Goal: Task Accomplishment & Management: Use online tool/utility

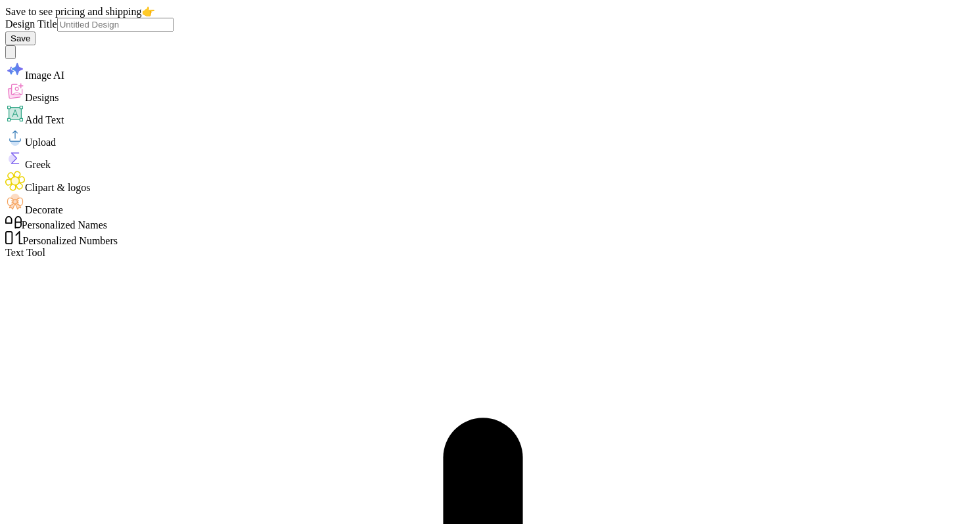
scroll to position [0, 1]
type textarea "Pine crest"
type input "1.52"
type input "6.17"
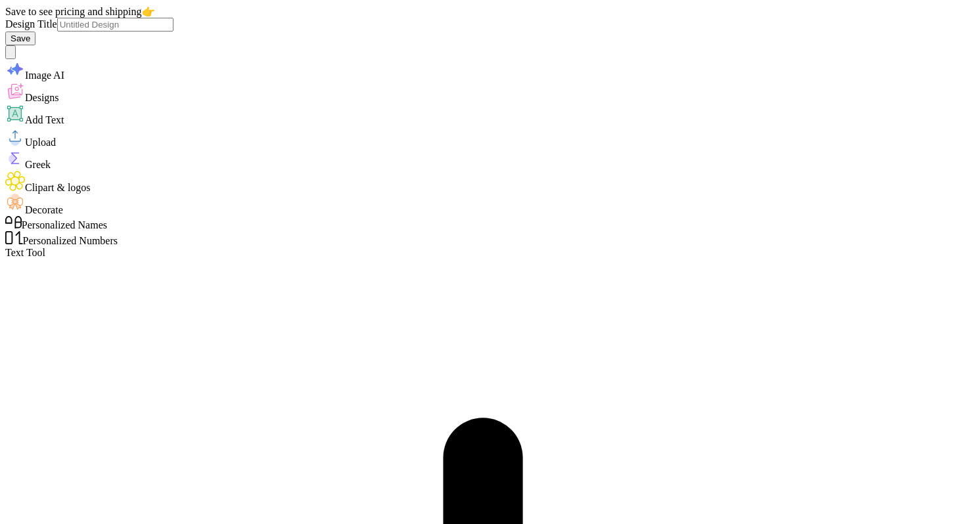
type textarea "football"
type input "3.67"
type input "2.62"
type input "1.57"
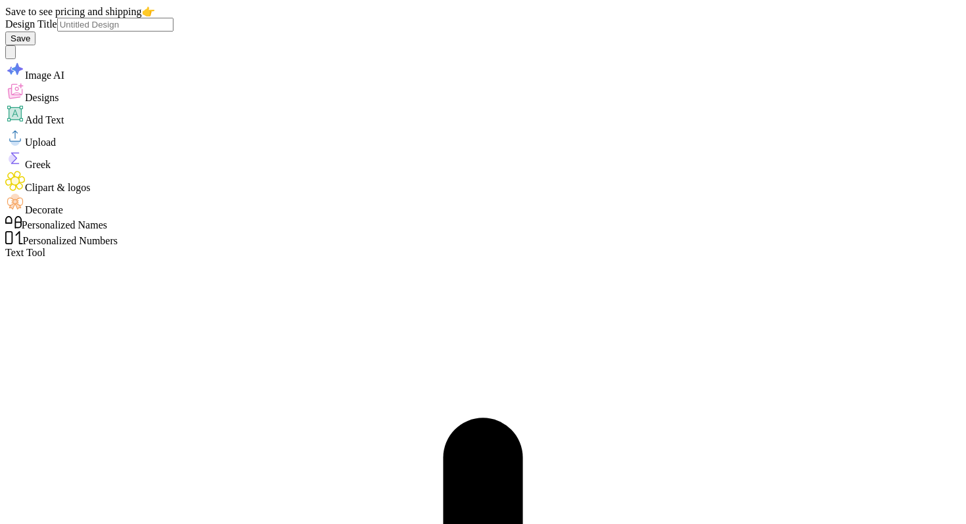
type input "8.86"
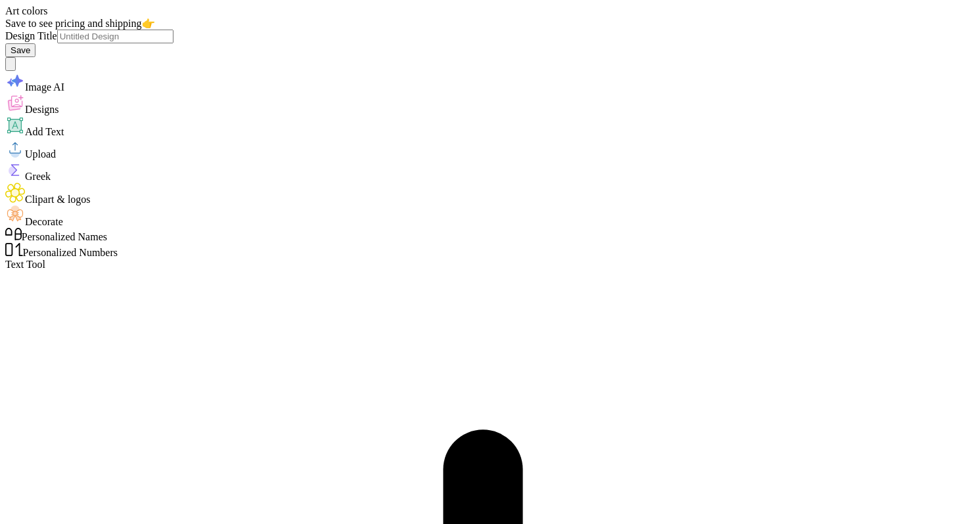
click at [25, 203] on icon at bounding box center [15, 193] width 20 height 20
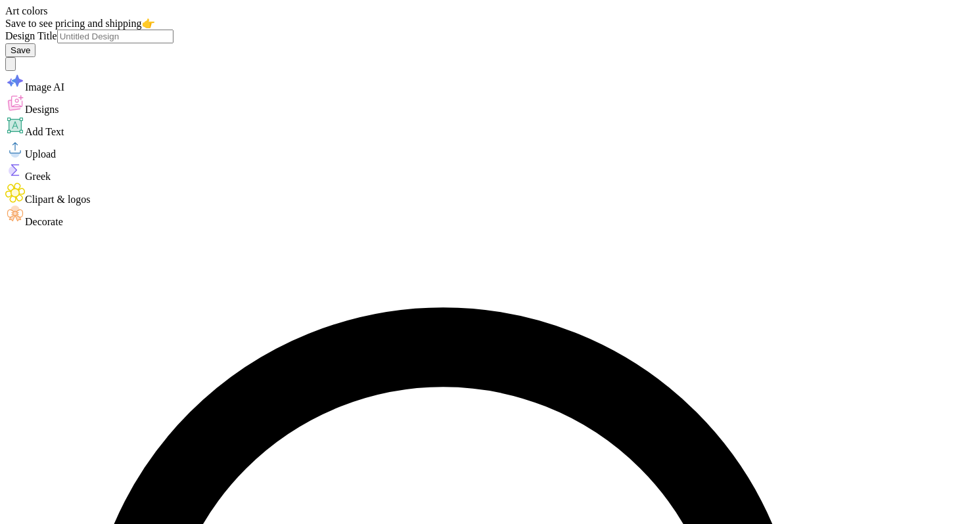
click at [22, 158] on icon at bounding box center [15, 148] width 20 height 20
type input "paw"
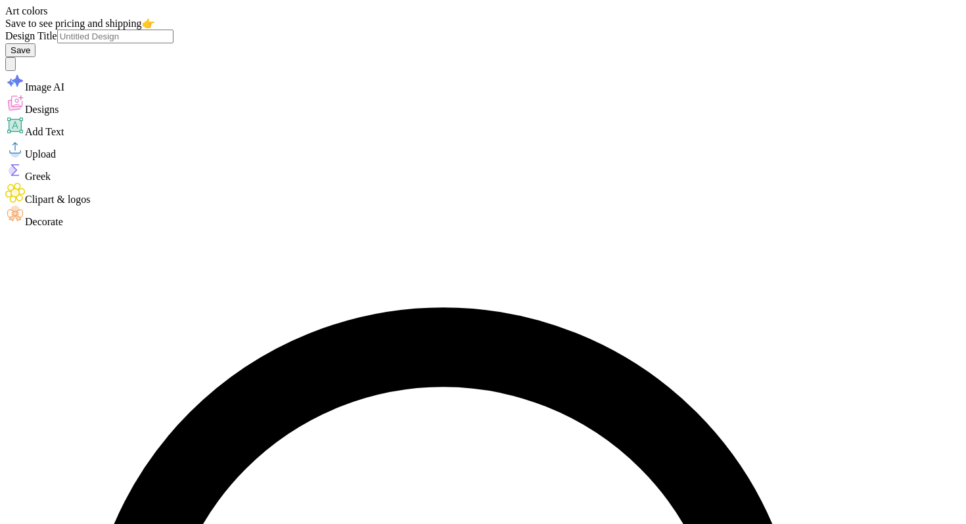
type input "7.73"
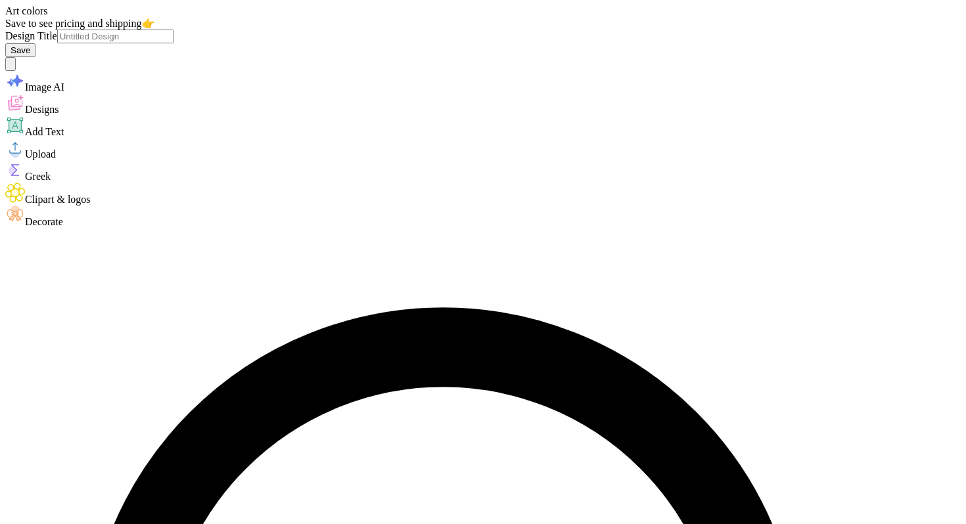
type input "paw"
click at [30, 228] on div "Decorate" at bounding box center [483, 217] width 956 height 22
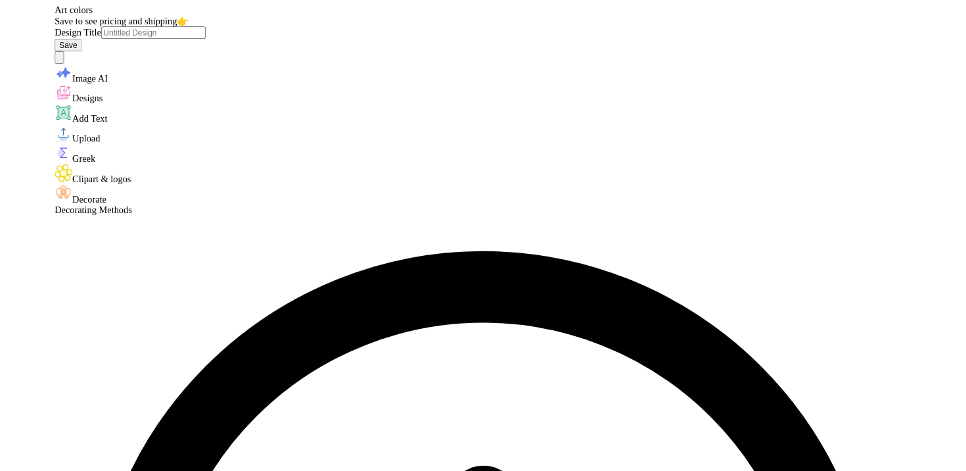
scroll to position [0, 0]
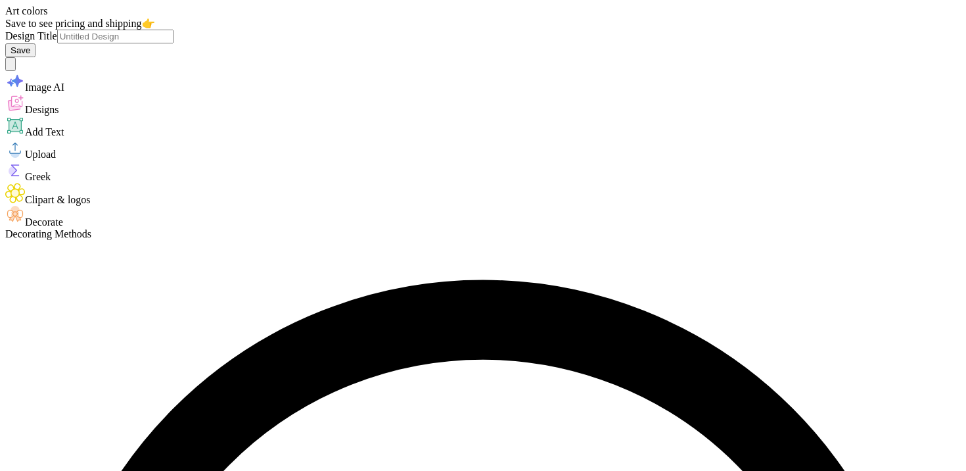
click at [20, 158] on circle at bounding box center [15, 153] width 9 height 9
click at [33, 160] on span "Upload" at bounding box center [40, 154] width 31 height 11
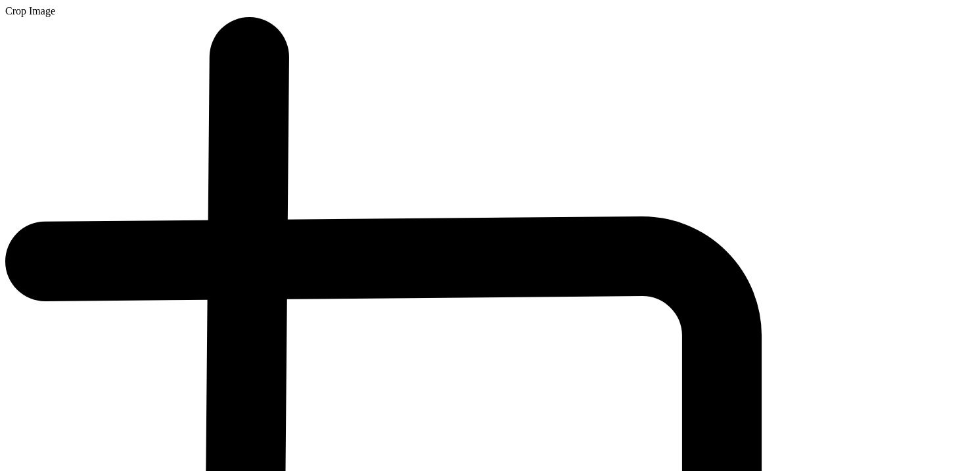
type input "2.50"
type input "2.35"
type input "13.68"
type input "8.64"
type input "2.07"
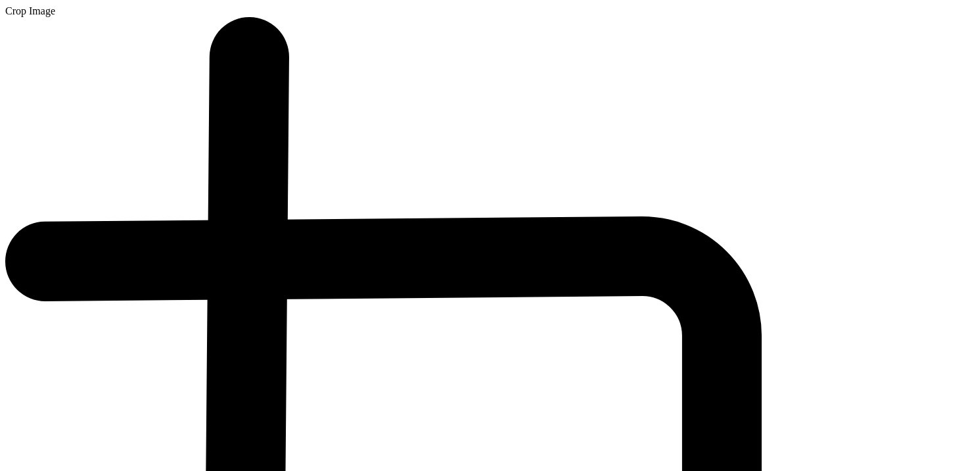
type input "1.95"
type input "8.52"
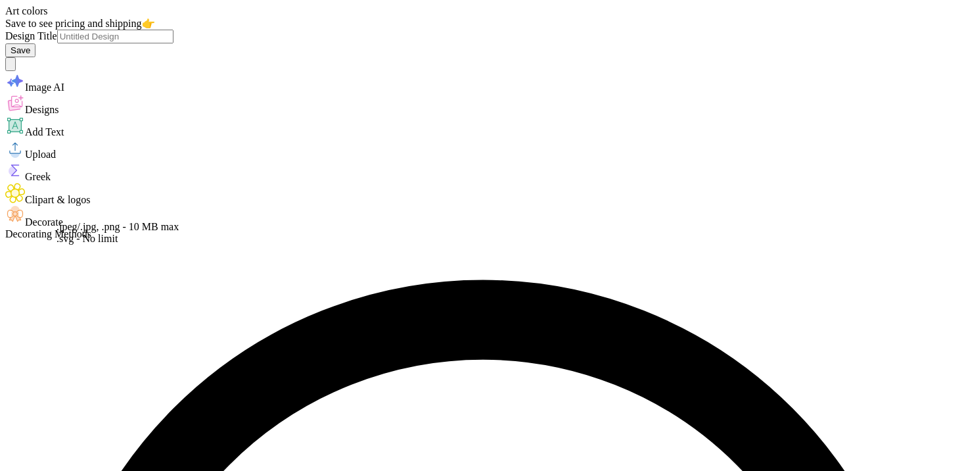
click at [32, 160] on div "Upload" at bounding box center [483, 149] width 956 height 22
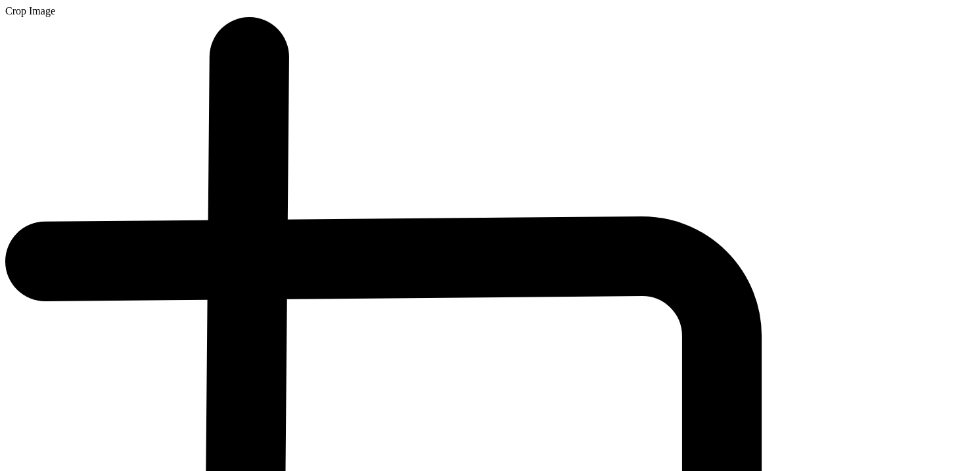
type input "9.50"
type input "7.94"
type input "7.85"
type input "15.65"
type input "2.07"
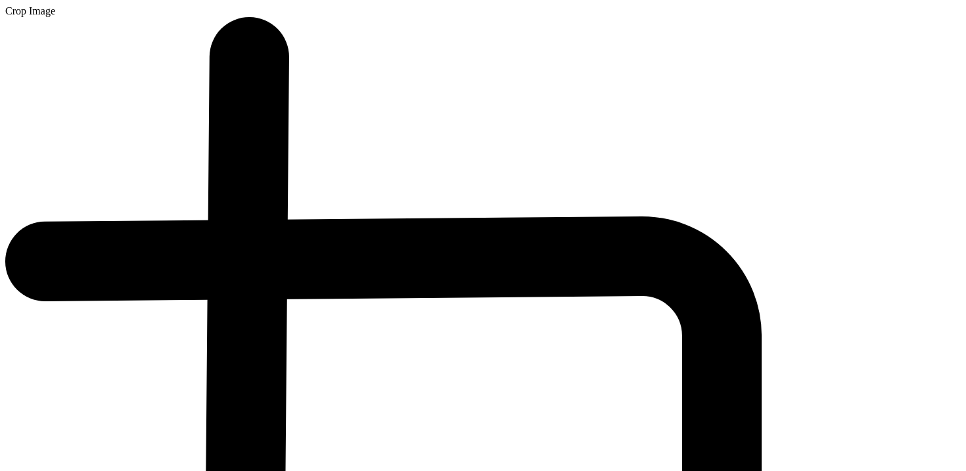
type input "1.95"
type input "8.52"
type input "13.37"
type input "4.31"
type input "4.26"
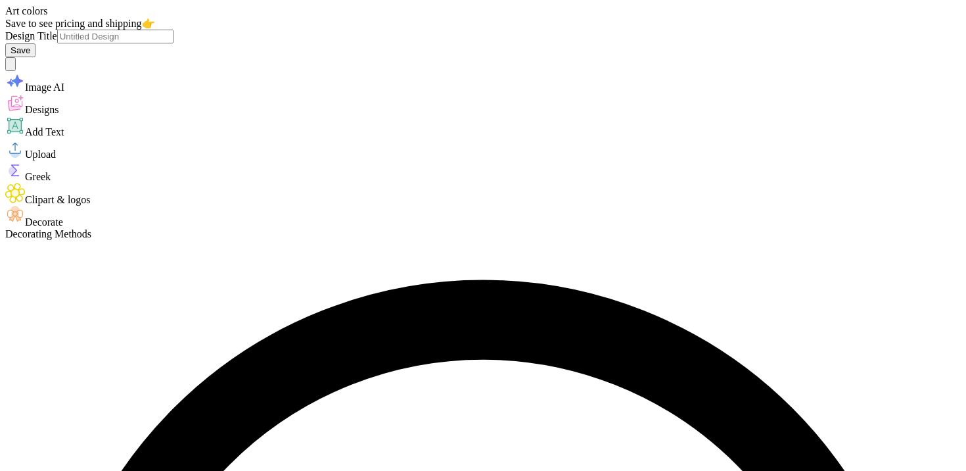
click at [27, 160] on span "Upload" at bounding box center [40, 154] width 31 height 11
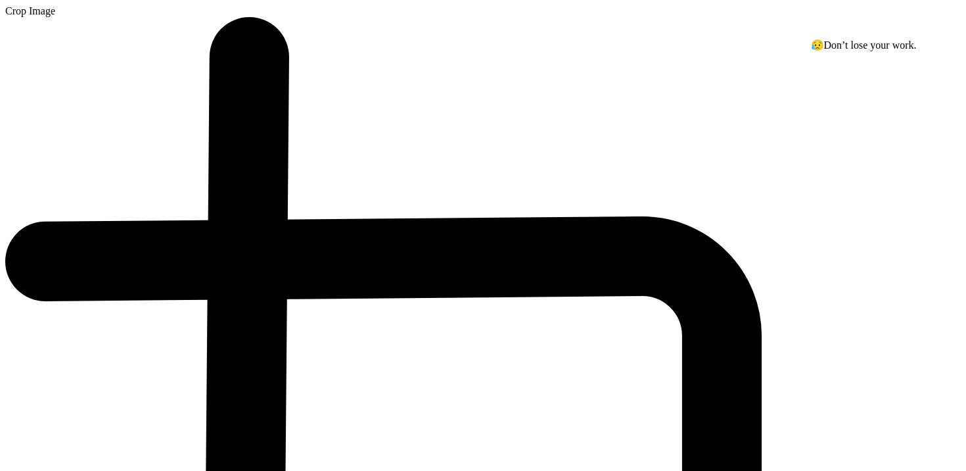
scroll to position [0, 0]
type input "2.91"
type input "1.86"
type input "8.56"
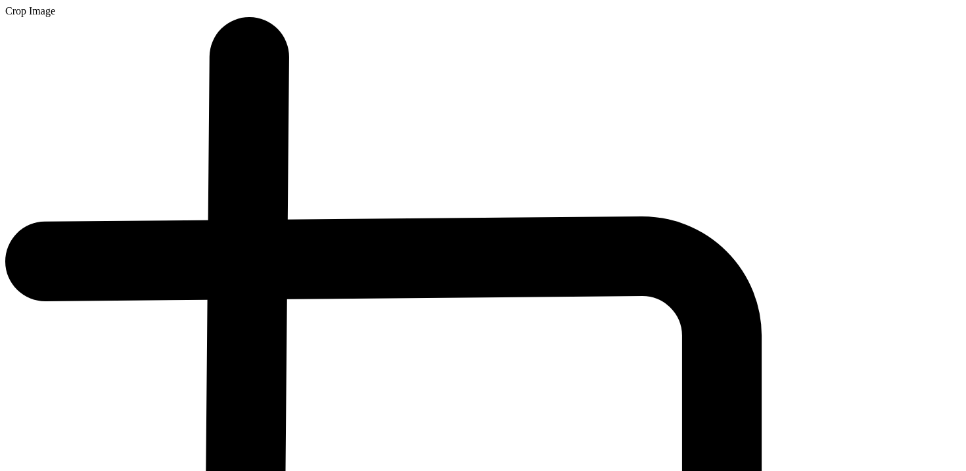
type input "2.03"
type input "1.30"
type input "8.57"
type input "8.71"
type input "10.72"
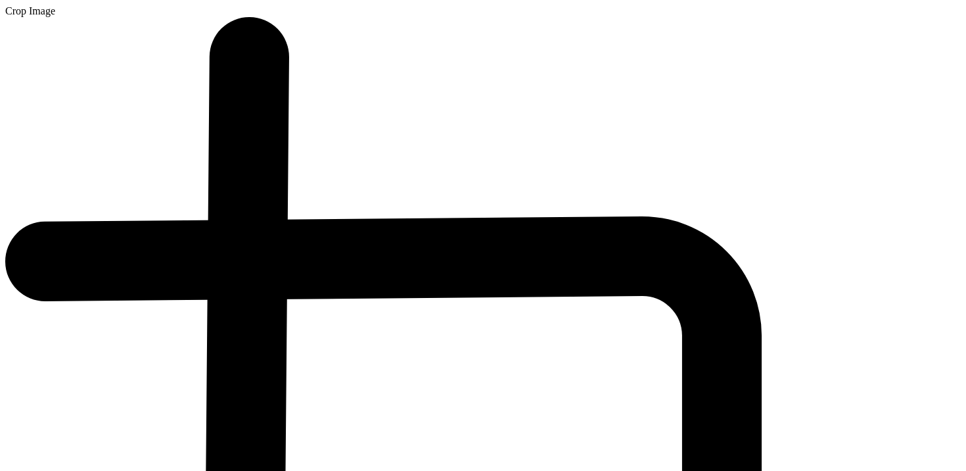
type input "2.56"
type input "1.64"
type input "8.68"
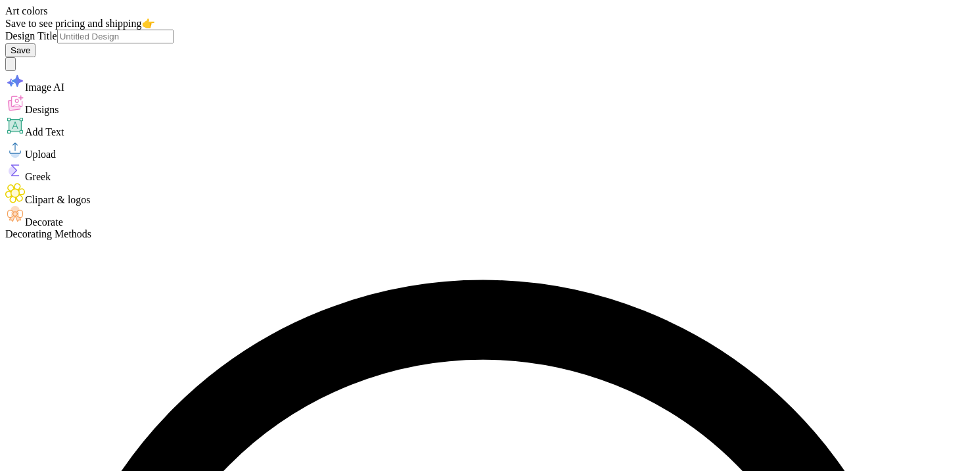
click at [174, 30] on input "Design Title" at bounding box center [115, 37] width 116 height 14
type input "P"
type input "pink out football shirt"
click at [35, 43] on button "Save" at bounding box center [20, 50] width 30 height 14
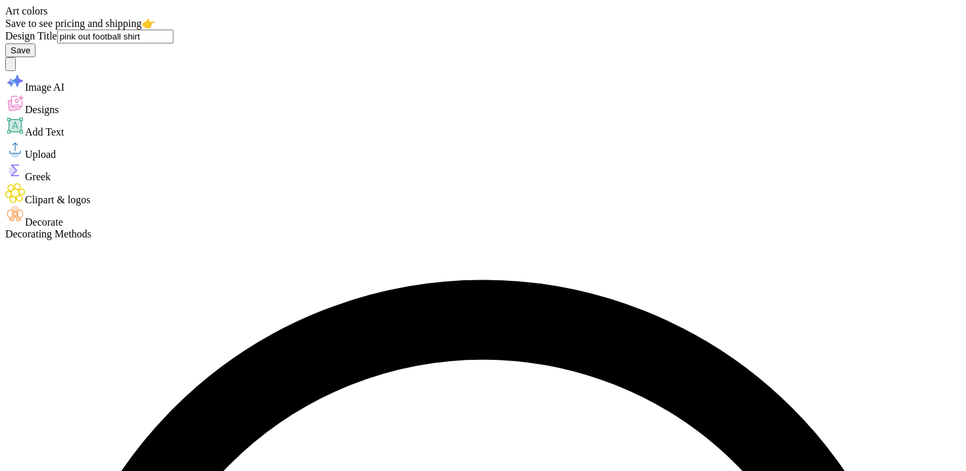
scroll to position [0, 0]
type input "[PERSON_NAME][EMAIL_ADDRESS][PERSON_NAME][DOMAIN_NAME]"
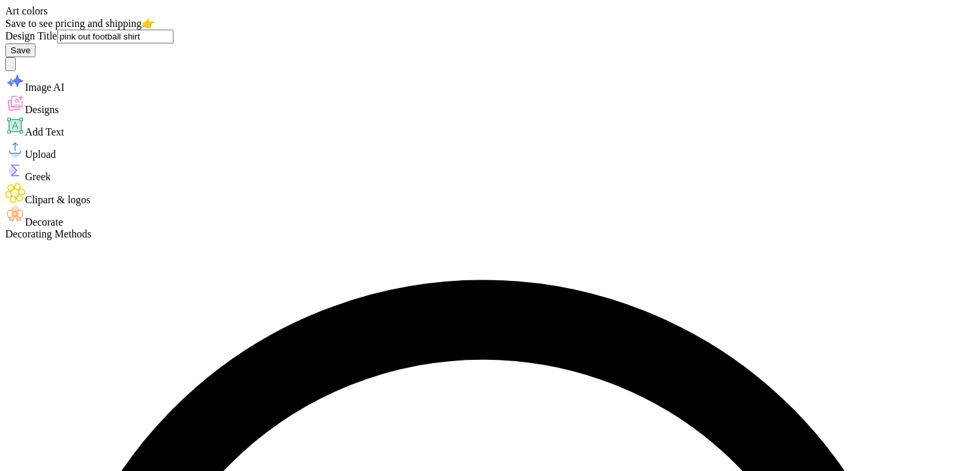
type input "[PHONE_NUMBER]"
type input "[PERSON_NAME]"
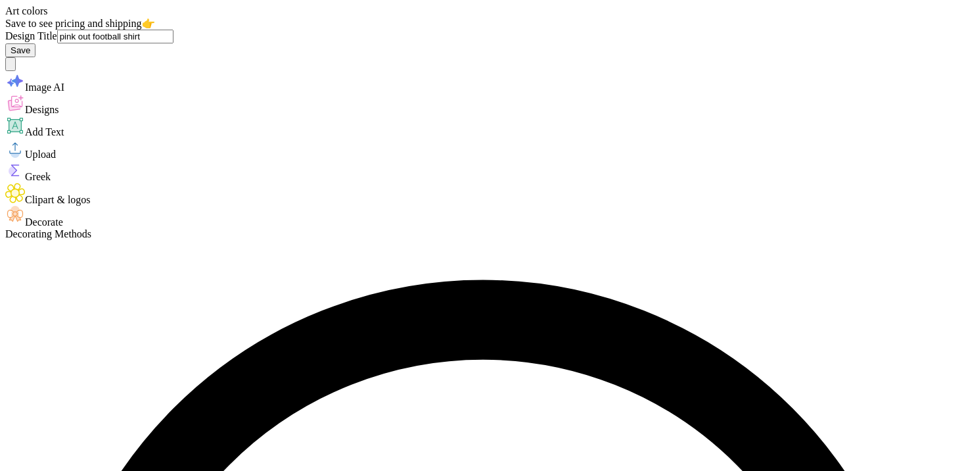
scroll to position [177, 0]
type input "Club"
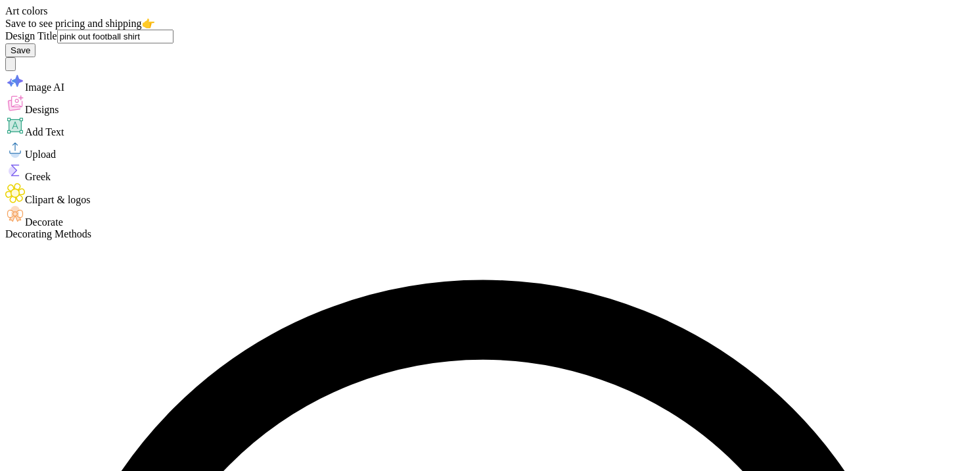
scroll to position [0, 0]
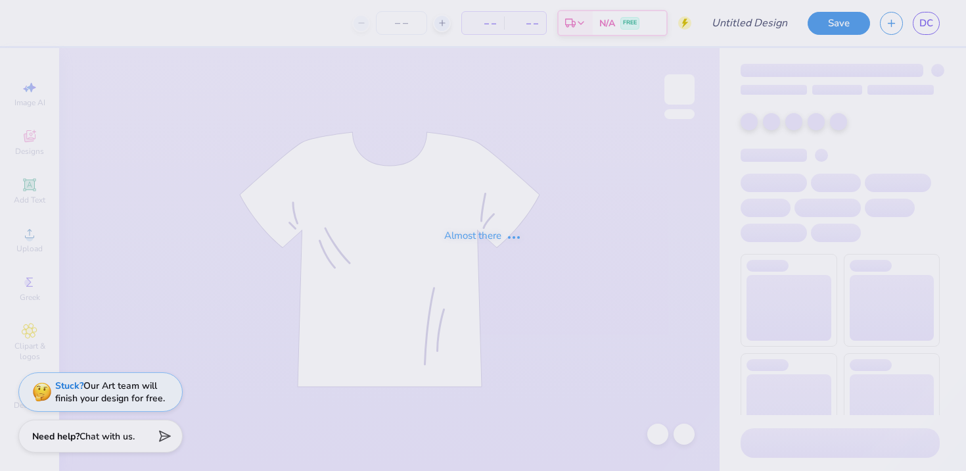
type input "pink out football shirt"
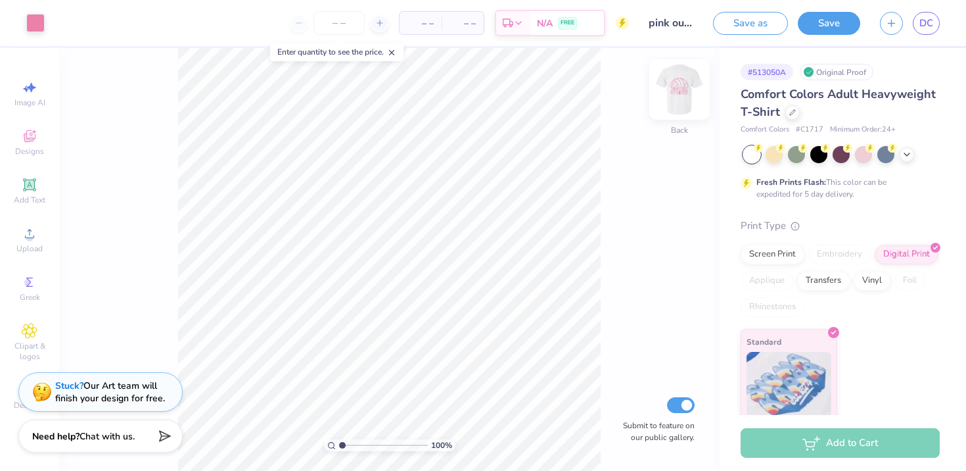
click at [686, 93] on img at bounding box center [679, 89] width 53 height 53
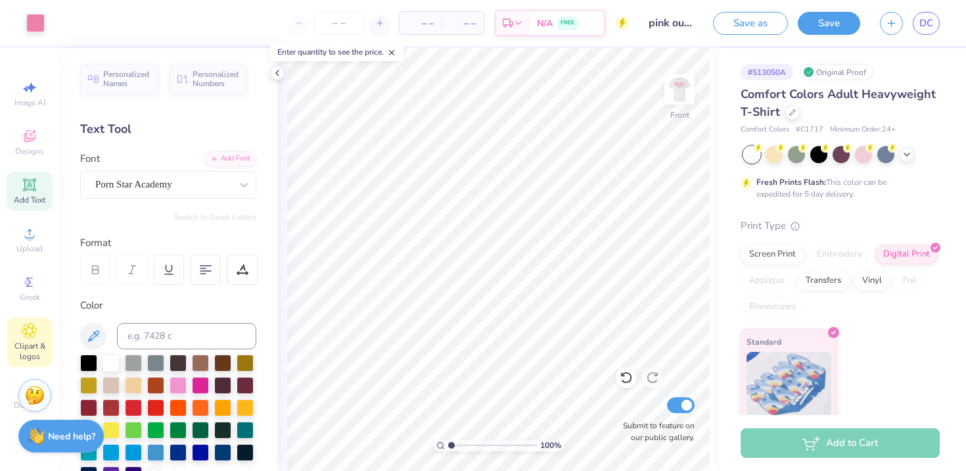
click at [20, 340] on div "Clipart & logos" at bounding box center [30, 341] width 46 height 49
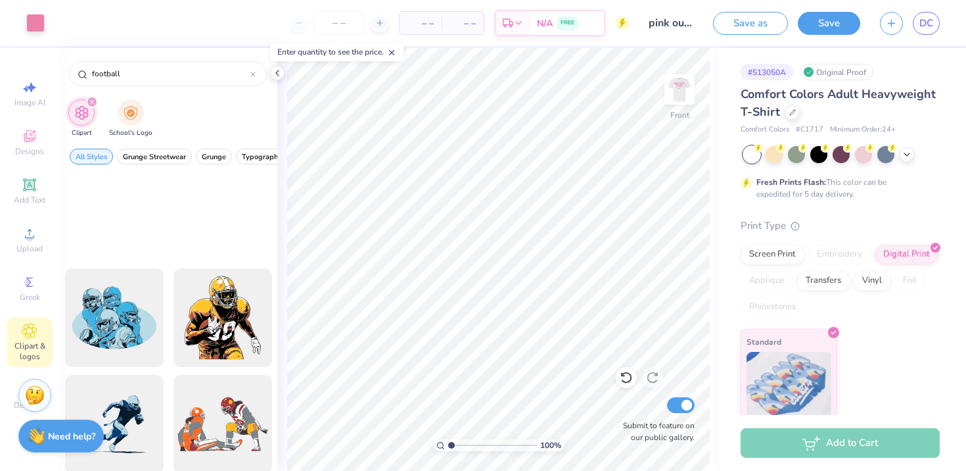
scroll to position [365, 0]
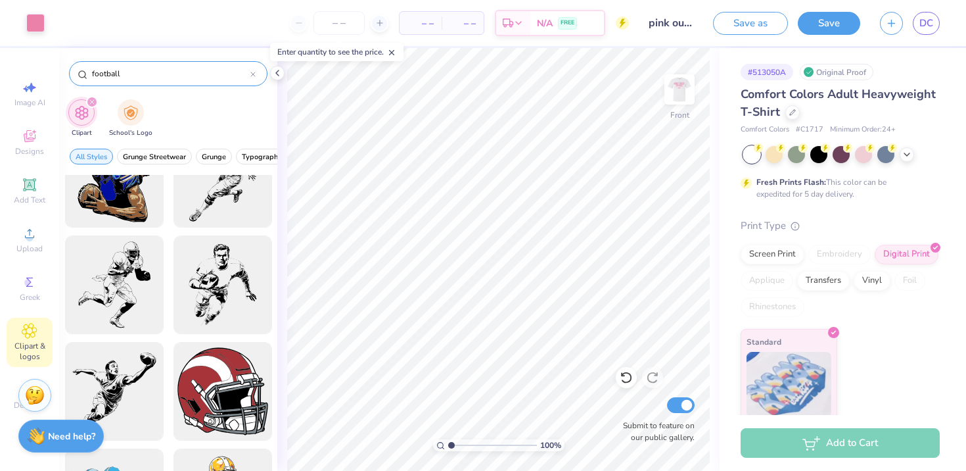
click at [151, 66] on div "football" at bounding box center [168, 73] width 198 height 25
click at [147, 74] on input "football" at bounding box center [171, 73] width 160 height 13
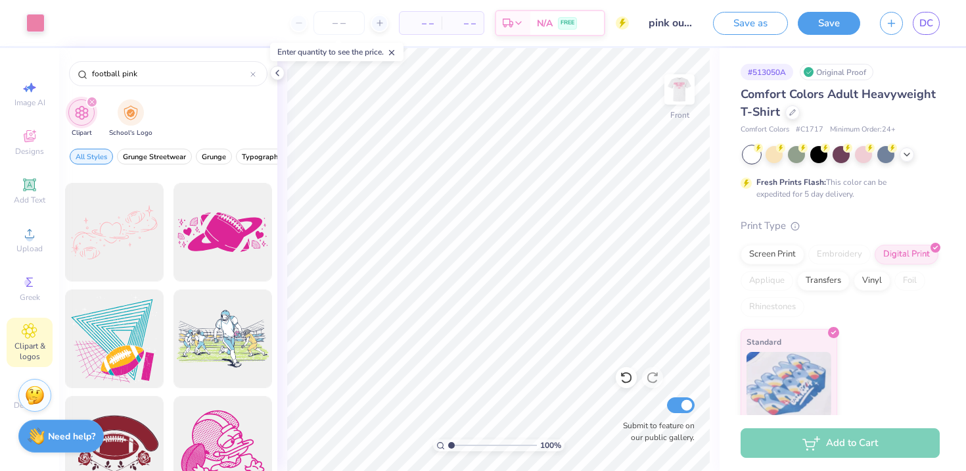
scroll to position [0, 0]
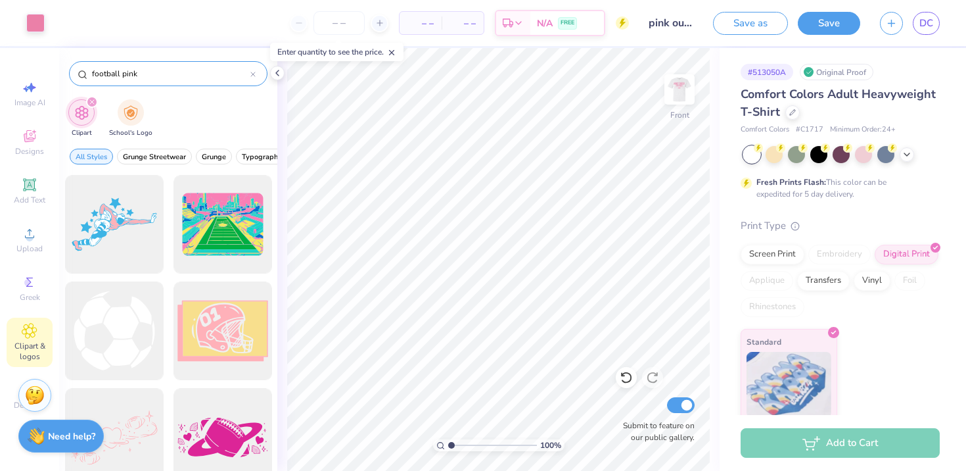
click at [125, 74] on input "football pink" at bounding box center [171, 73] width 160 height 13
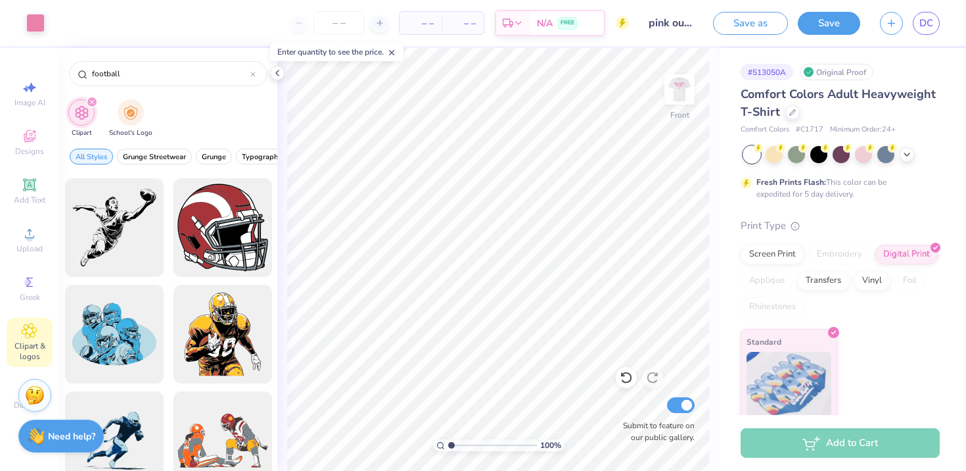
scroll to position [512, 0]
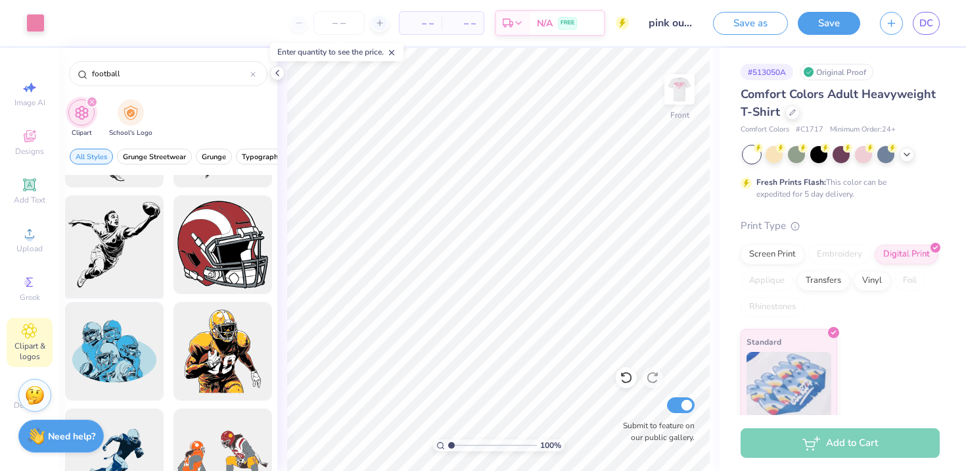
type input "football"
click at [116, 200] on div at bounding box center [114, 245] width 108 height 108
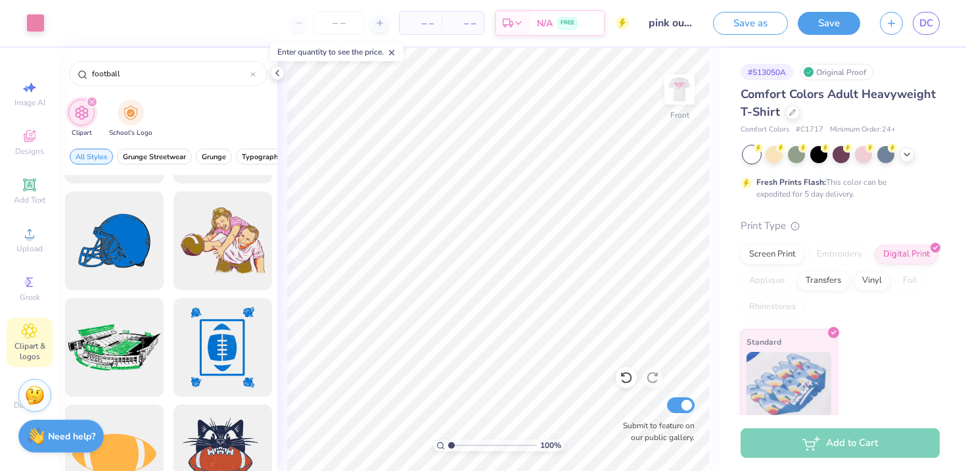
scroll to position [977, 0]
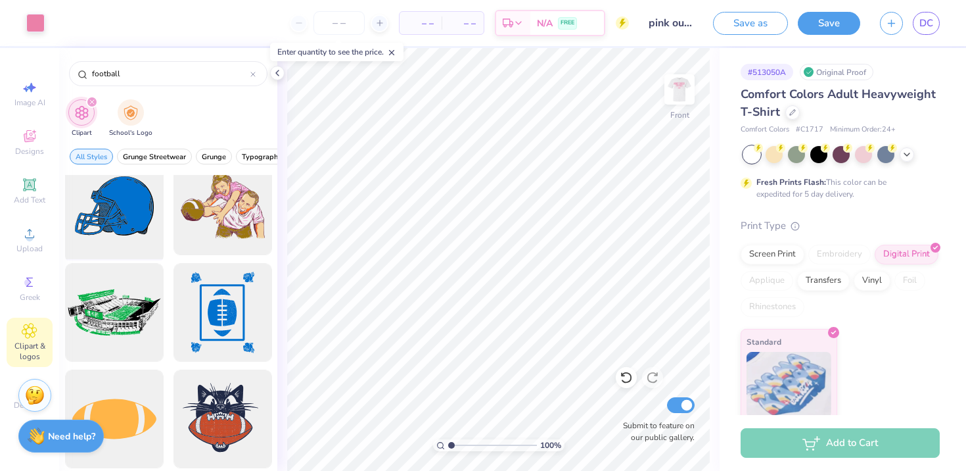
click at [109, 208] on div at bounding box center [114, 206] width 108 height 108
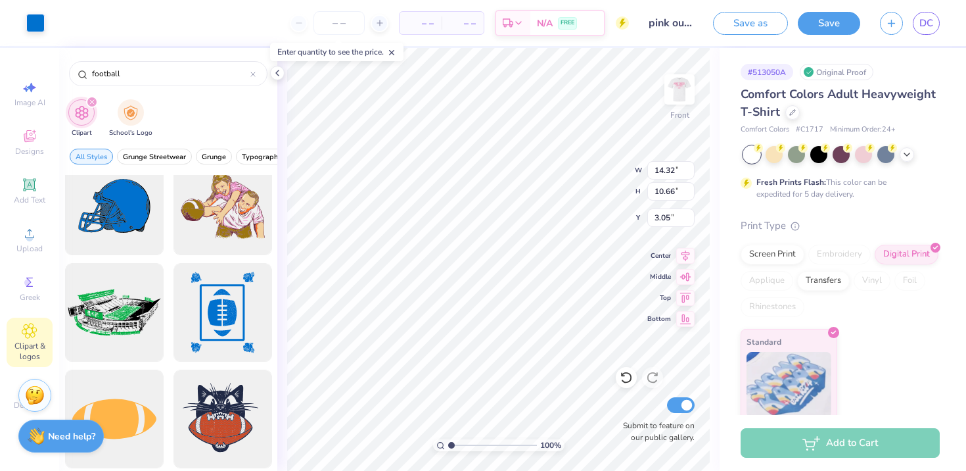
type input "14.32"
type input "10.66"
type input "3.05"
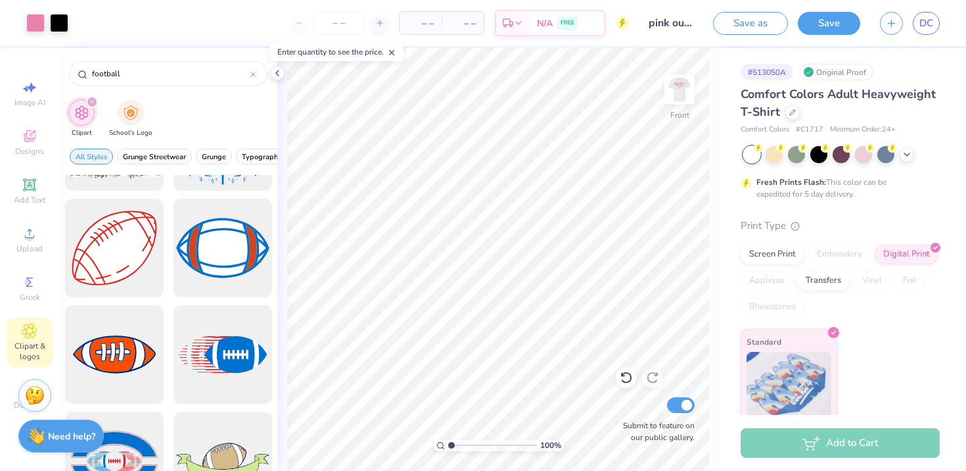
scroll to position [2635, 0]
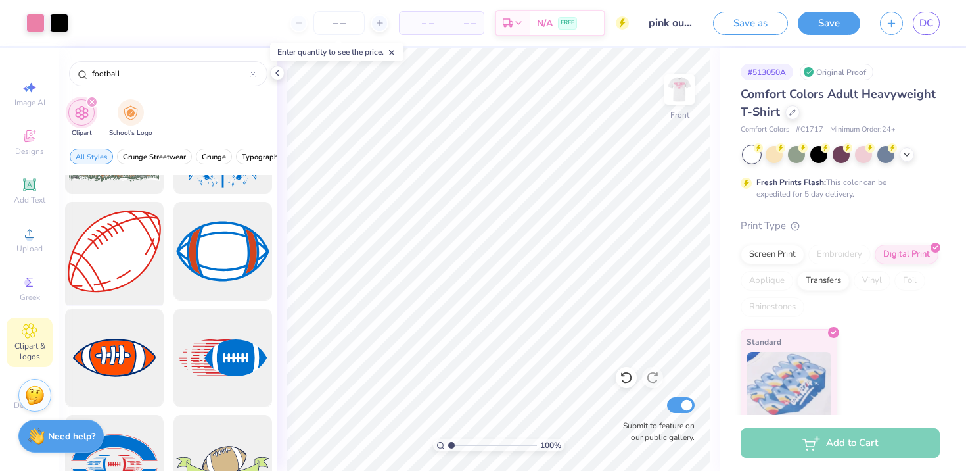
click at [113, 228] on div at bounding box center [114, 251] width 108 height 108
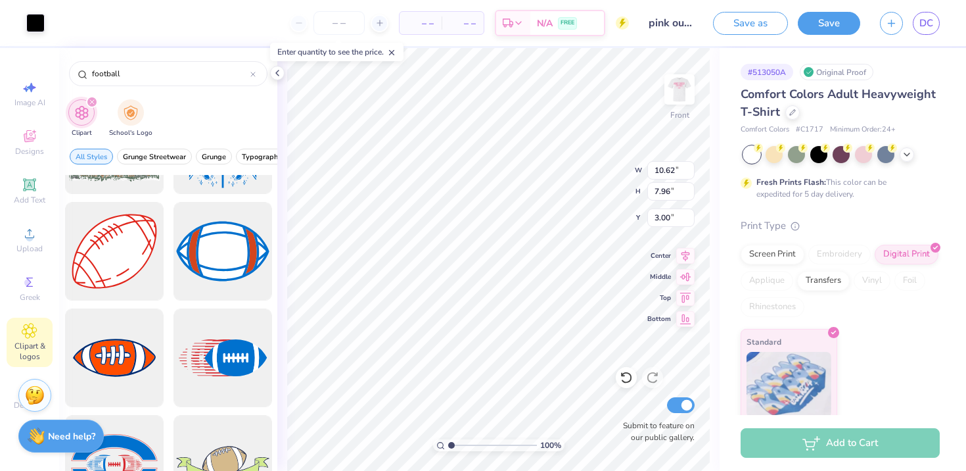
type input "10.62"
type input "7.96"
type input "3.56"
type input "3.00"
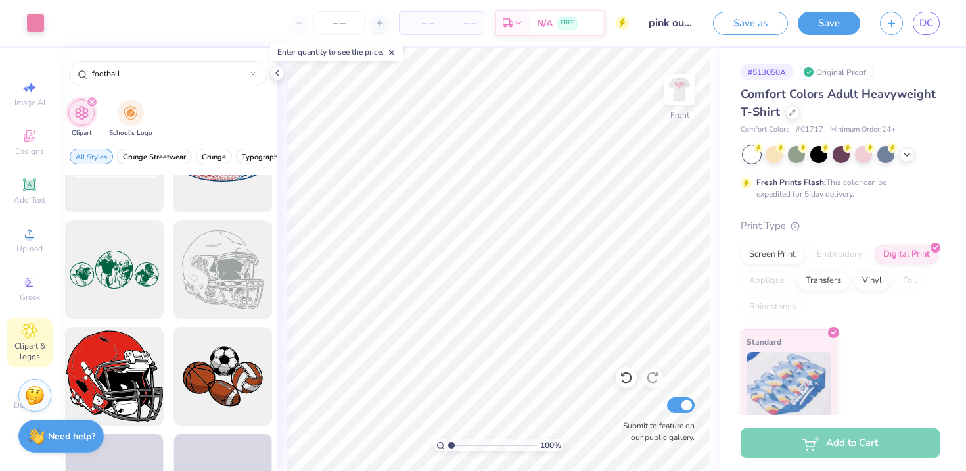
scroll to position [12418, 0]
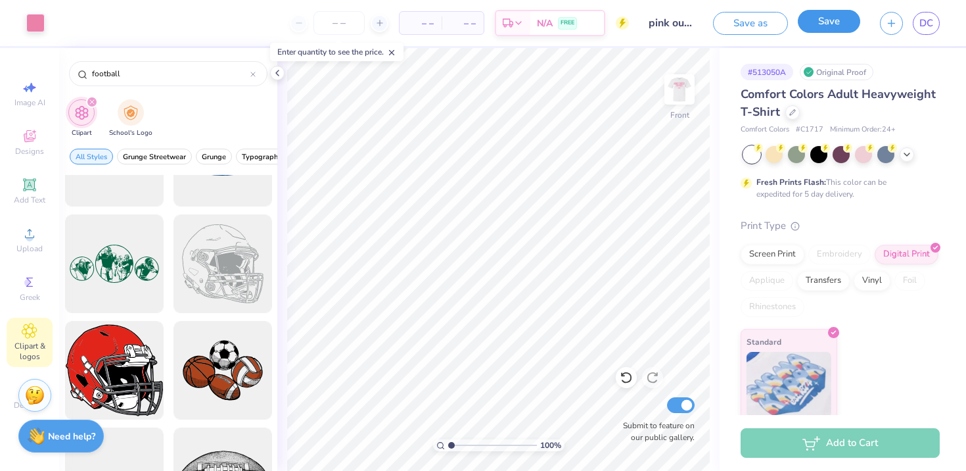
click at [832, 16] on button "Save" at bounding box center [829, 21] width 62 height 23
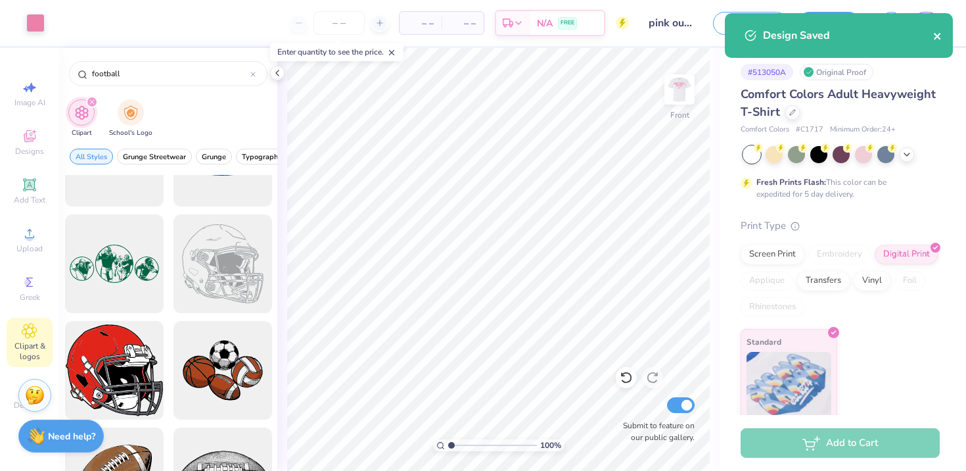
click at [935, 31] on icon "close" at bounding box center [937, 36] width 9 height 11
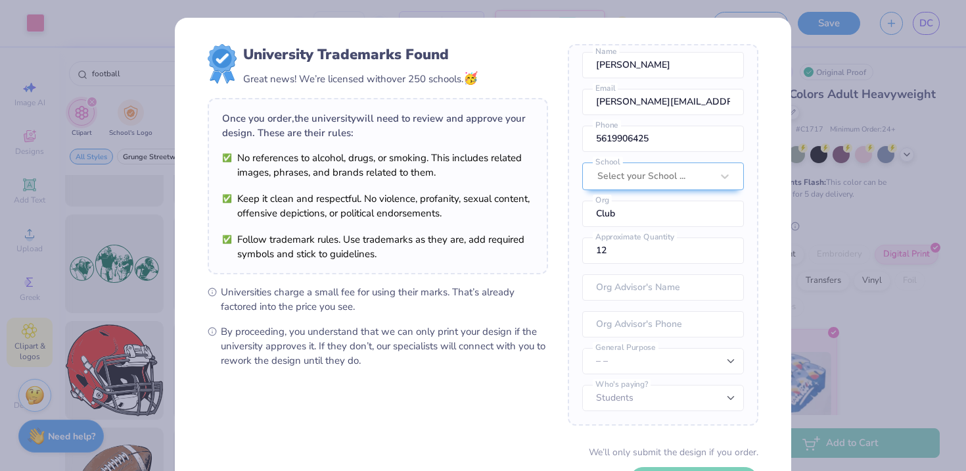
scroll to position [101, 0]
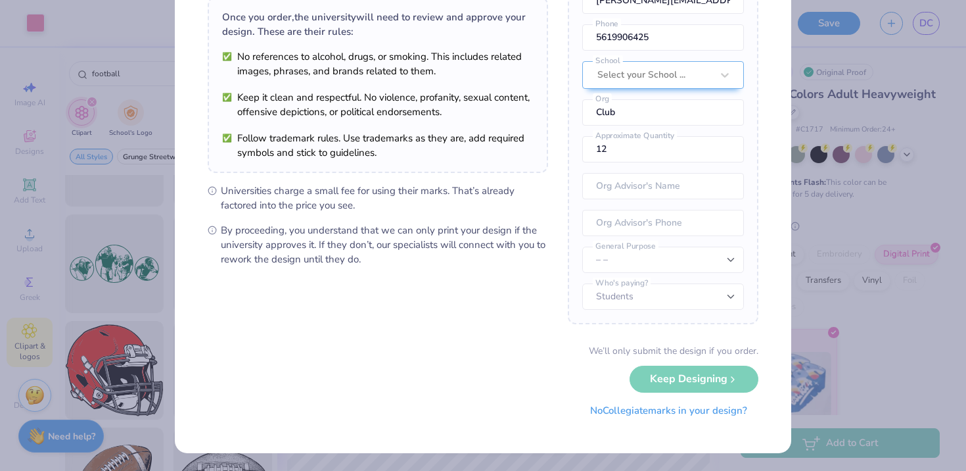
click at [664, 413] on button "No Collegiate marks in your design?" at bounding box center [668, 410] width 179 height 27
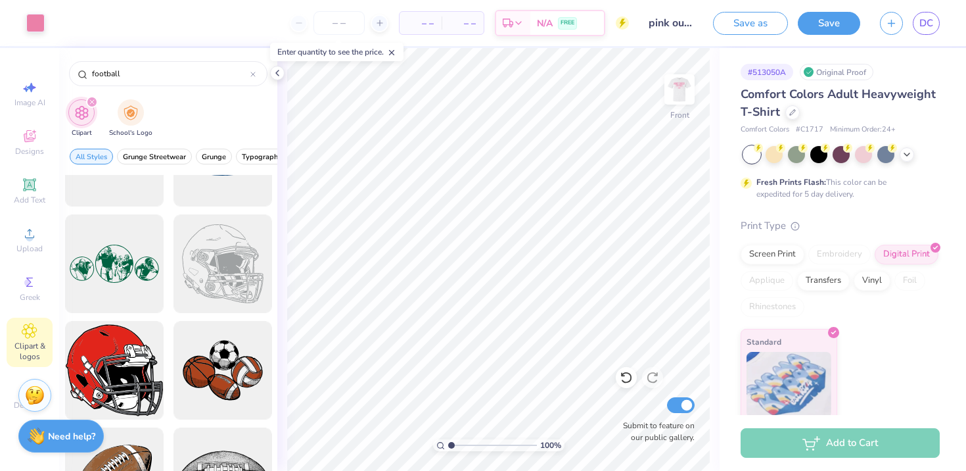
scroll to position [0, 0]
click at [763, 19] on button "Save as" at bounding box center [750, 23] width 75 height 23
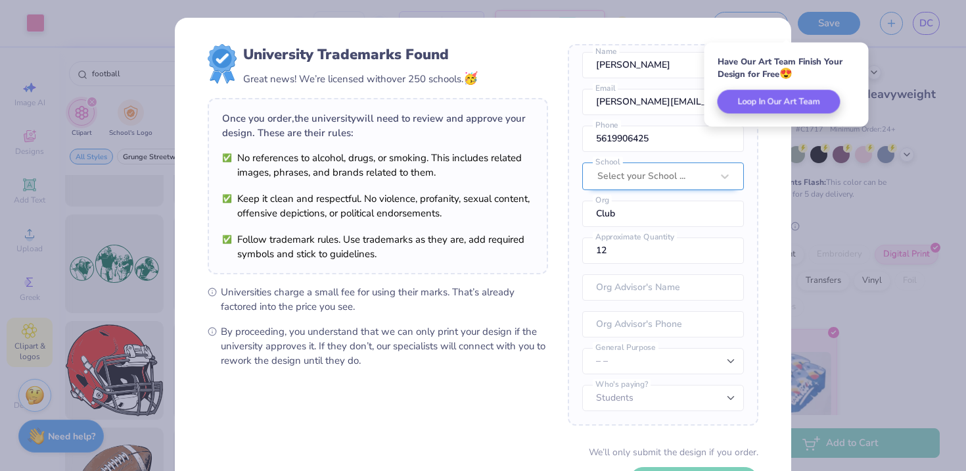
scroll to position [101, 0]
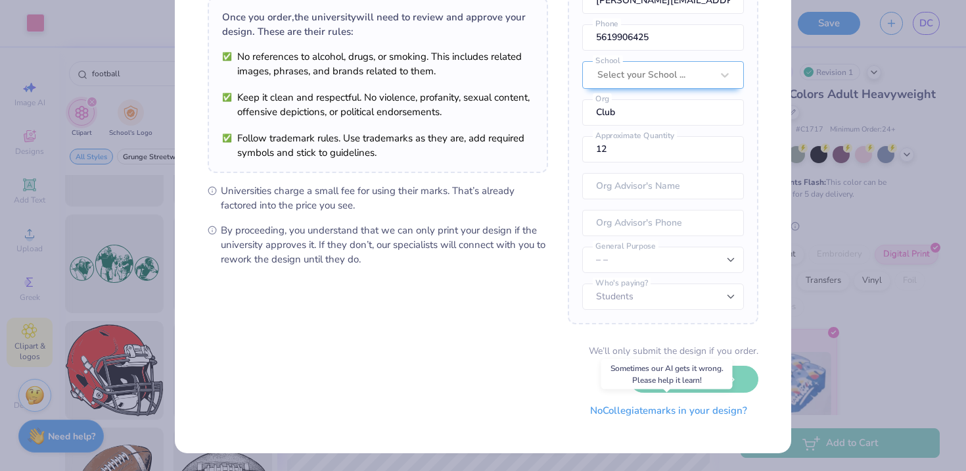
click at [658, 415] on button "No Collegiate marks in your design?" at bounding box center [668, 410] width 179 height 27
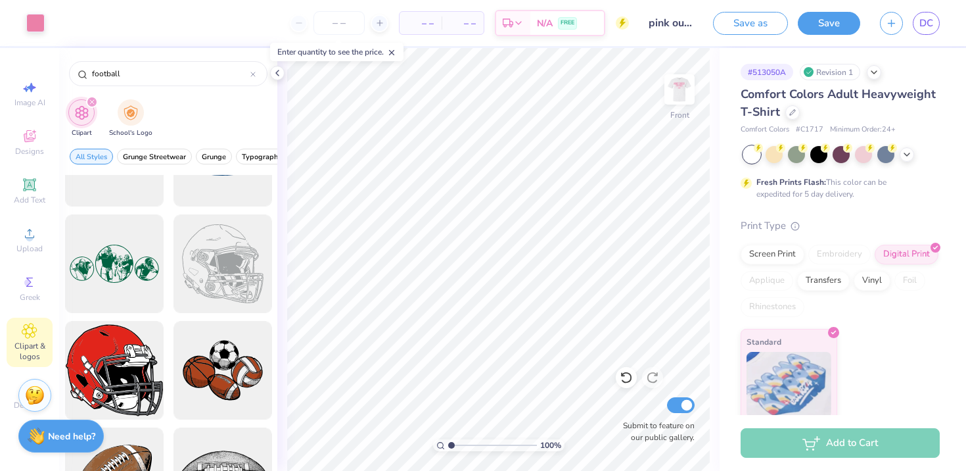
scroll to position [0, 0]
click at [685, 93] on img at bounding box center [679, 89] width 53 height 53
click at [275, 80] on div "football" at bounding box center [168, 70] width 218 height 45
click at [278, 78] on div at bounding box center [277, 73] width 14 height 14
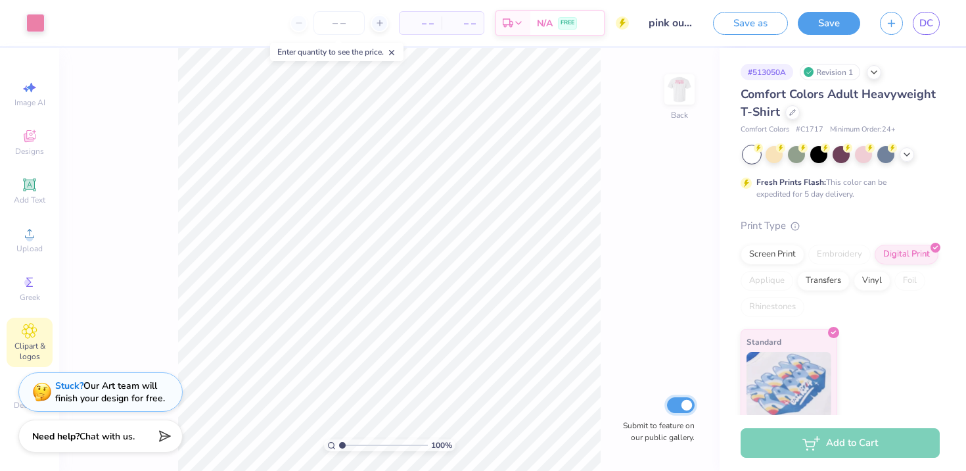
click at [674, 398] on input "Submit to feature on our public gallery." at bounding box center [681, 405] width 28 height 16
checkbox input "false"
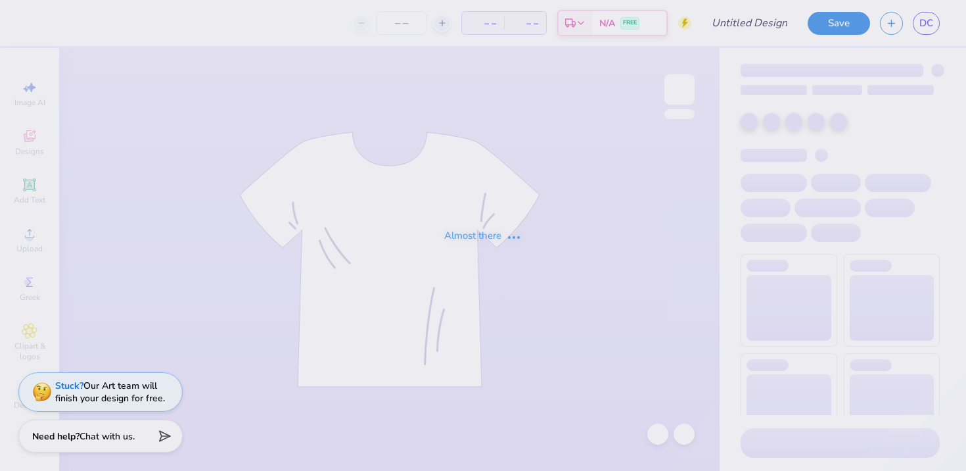
type input "pink out football shirt"
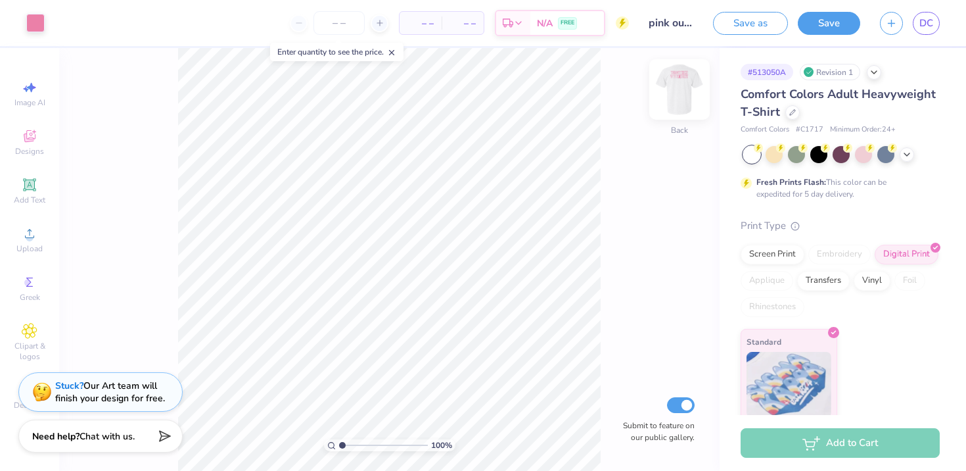
click at [671, 104] on img at bounding box center [679, 89] width 53 height 53
click at [676, 92] on img at bounding box center [679, 89] width 53 height 53
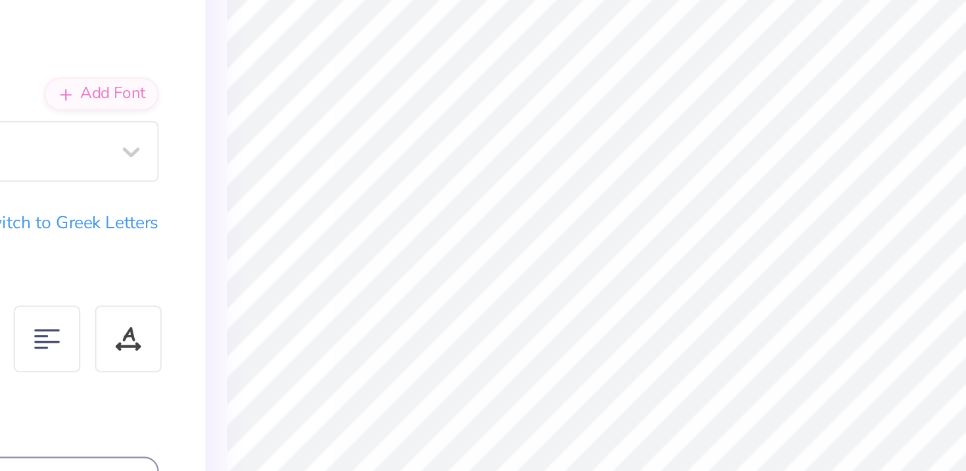
type input "8.04"
type input "9.95"
type input "0.34"
type input "0.53"
type input "0.91"
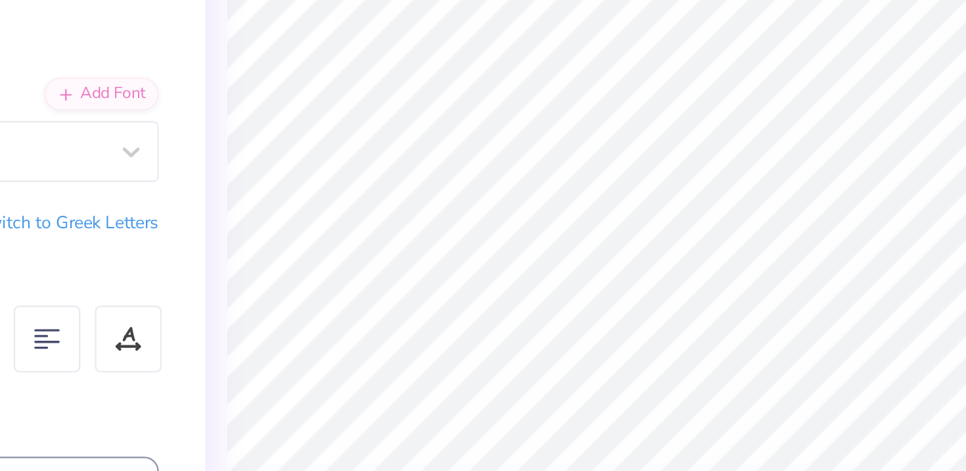
type input "11.19"
type input "9.95"
type input "0.34"
type input "8.34"
type input "8.05"
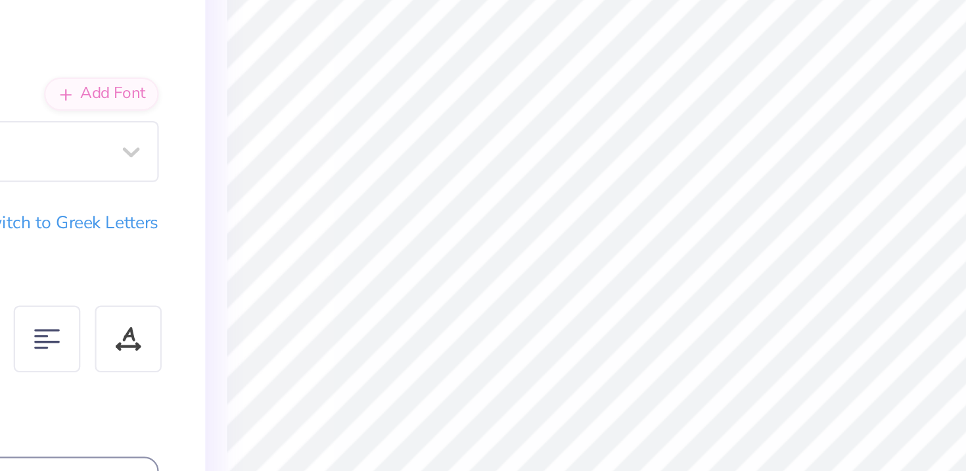
type input "8.05"
type input "7.76"
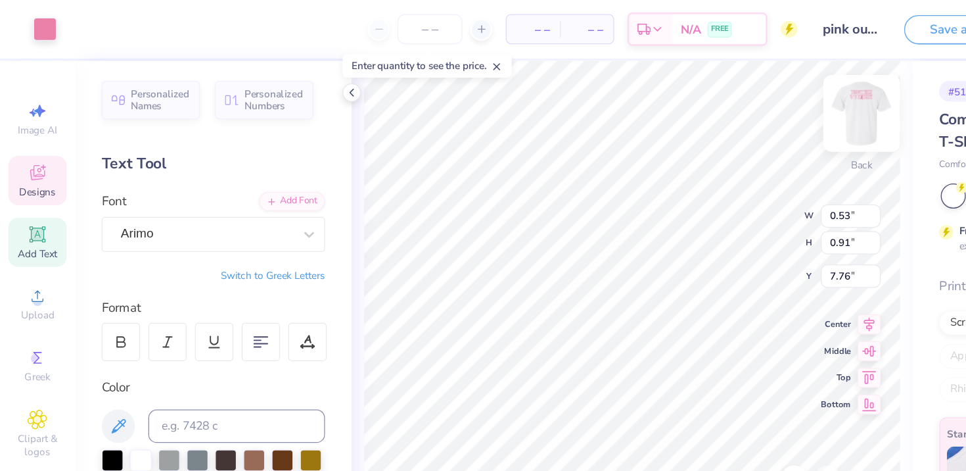
click at [673, 98] on img at bounding box center [679, 89] width 53 height 53
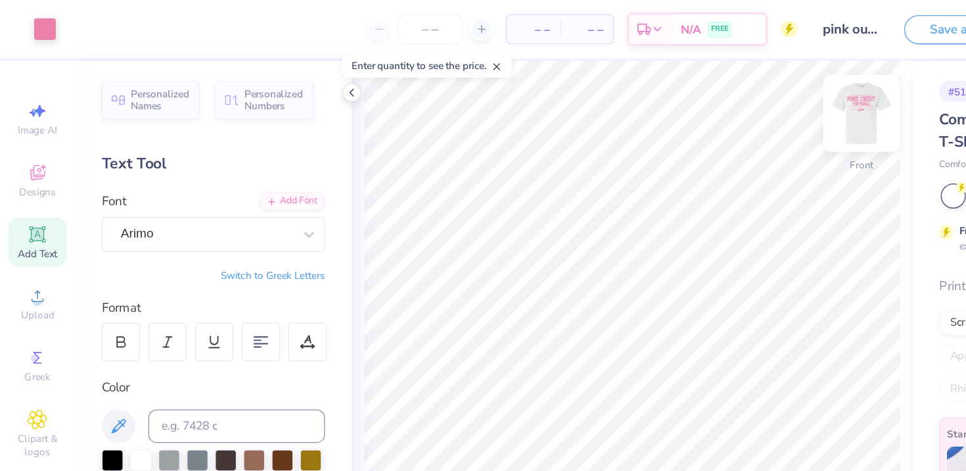
click at [682, 87] on img at bounding box center [679, 89] width 53 height 53
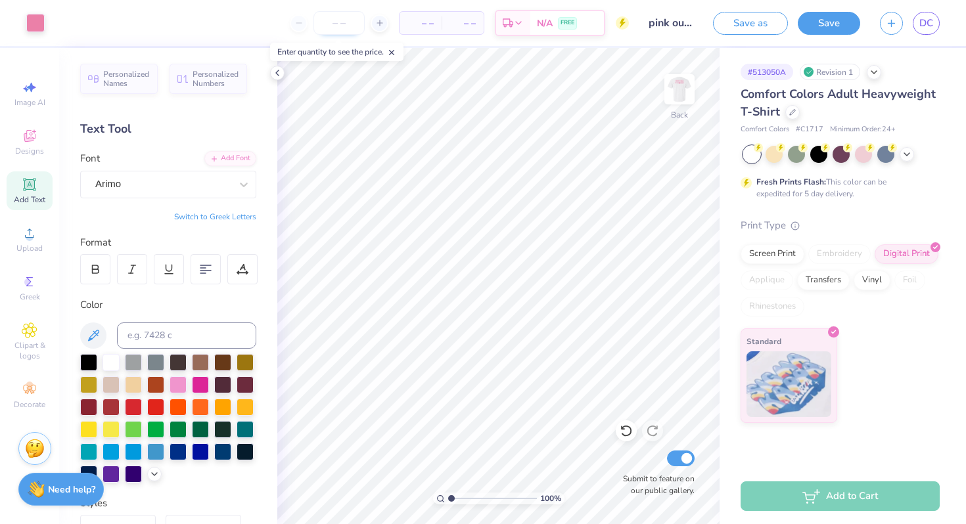
click at [342, 25] on input "number" at bounding box center [338, 23] width 51 height 24
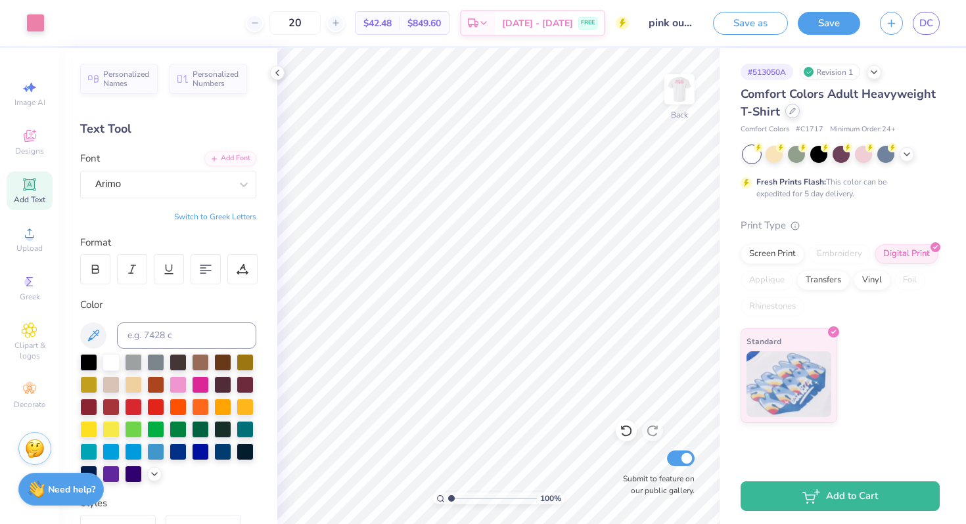
type input "20"
click at [791, 110] on icon at bounding box center [792, 111] width 7 height 7
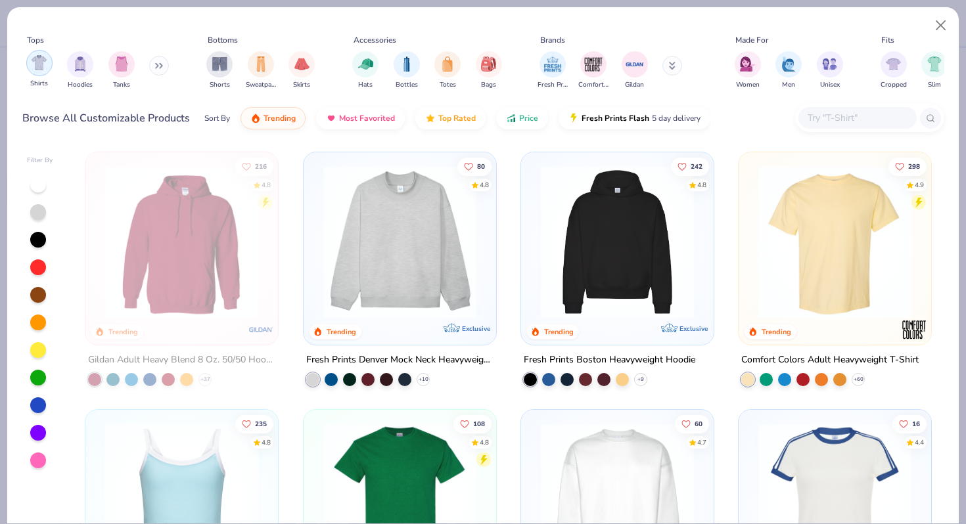
click at [34, 62] on img "filter for Shirts" at bounding box center [39, 62] width 15 height 15
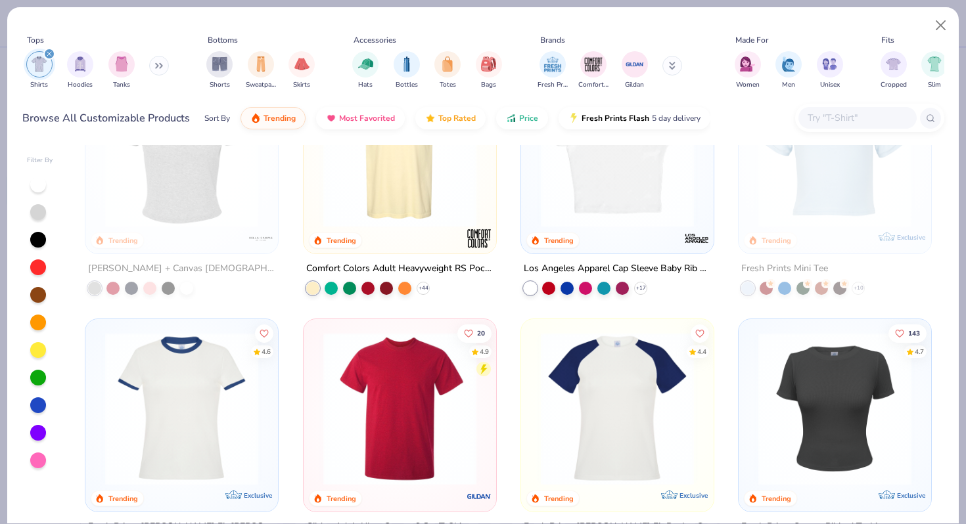
scroll to position [499, 0]
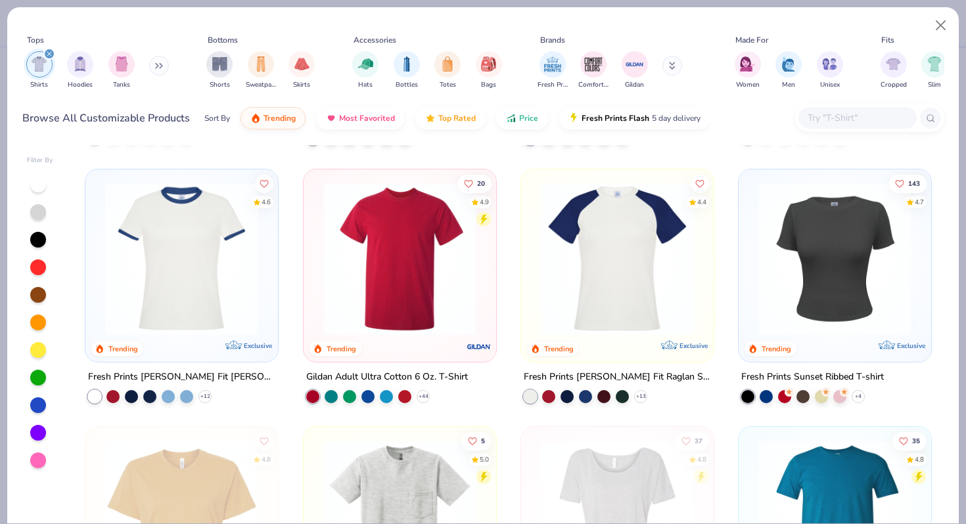
click at [841, 121] on input "text" at bounding box center [856, 117] width 101 height 15
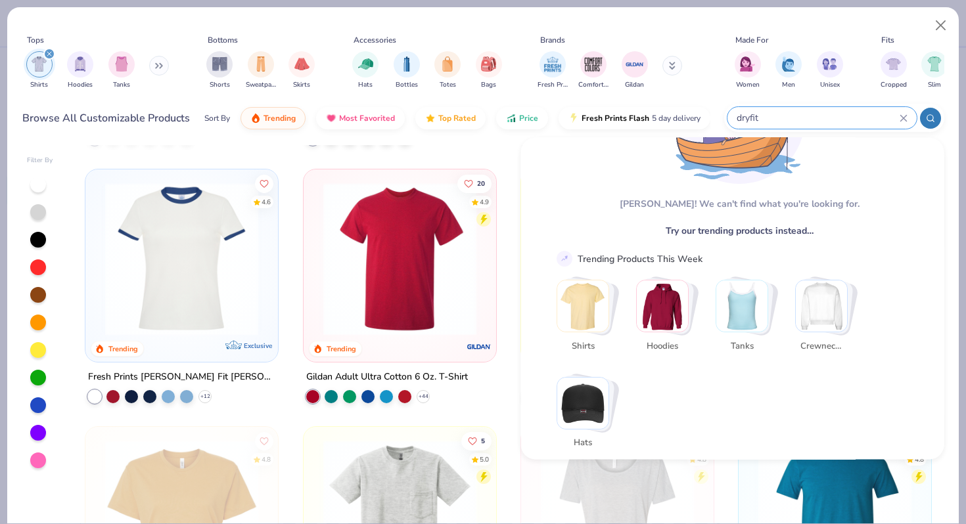
scroll to position [62, 0]
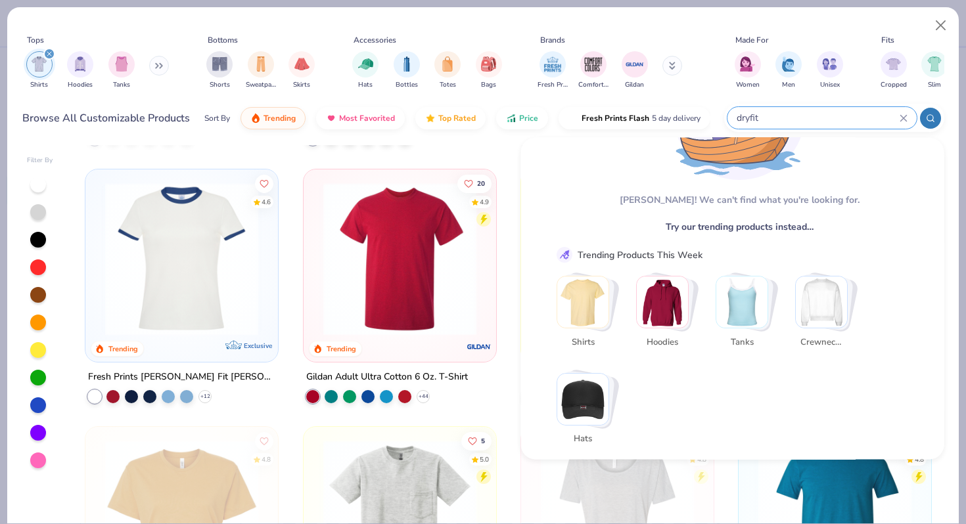
type input "dryfit"
click at [591, 312] on img "Stack Card Button Shirts" at bounding box center [582, 302] width 51 height 51
click at [908, 117] on div "dryfit" at bounding box center [858, 118] width 118 height 22
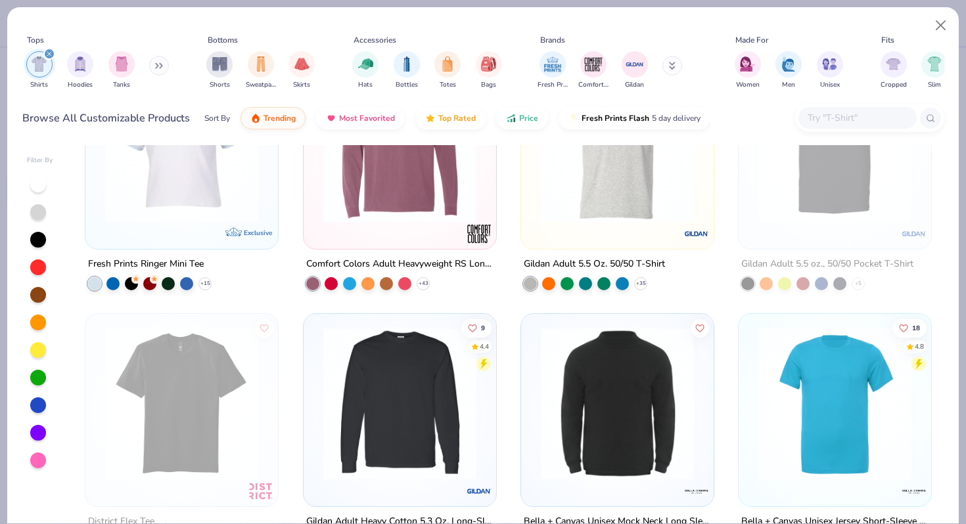
scroll to position [1008, 0]
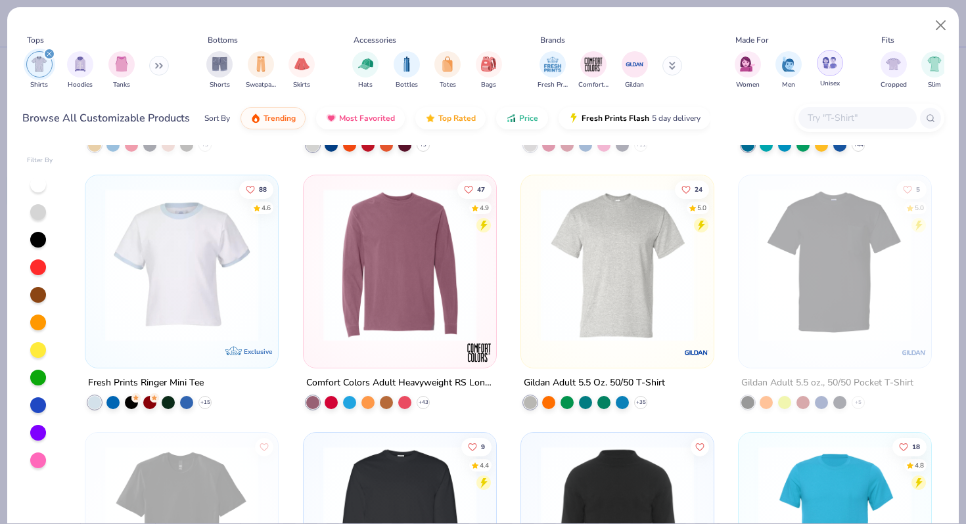
click at [824, 71] on div "filter for Unisex" at bounding box center [830, 63] width 26 height 26
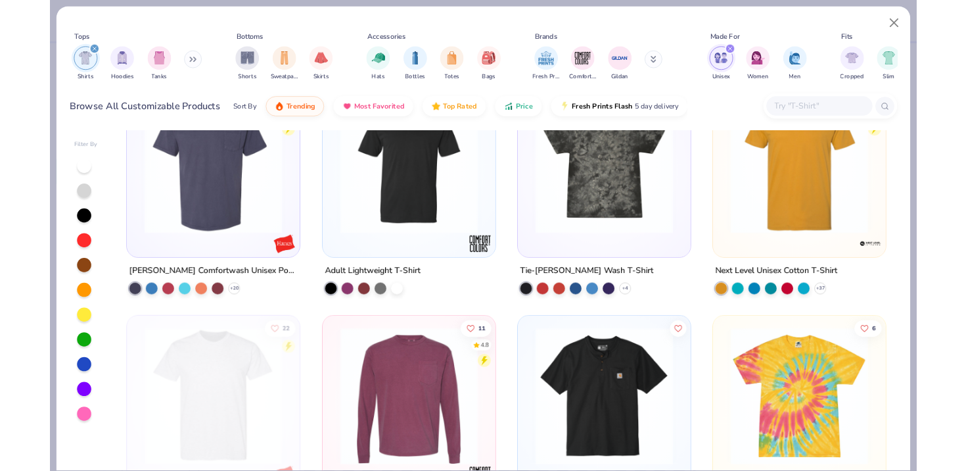
scroll to position [1604, 0]
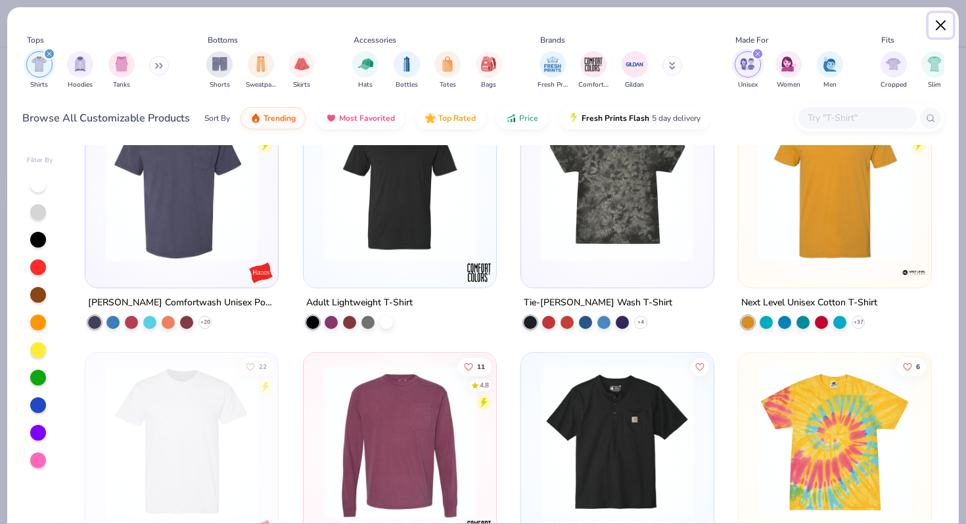
click at [944, 29] on button "Close" at bounding box center [941, 25] width 25 height 25
